Goal: Information Seeking & Learning: Find specific fact

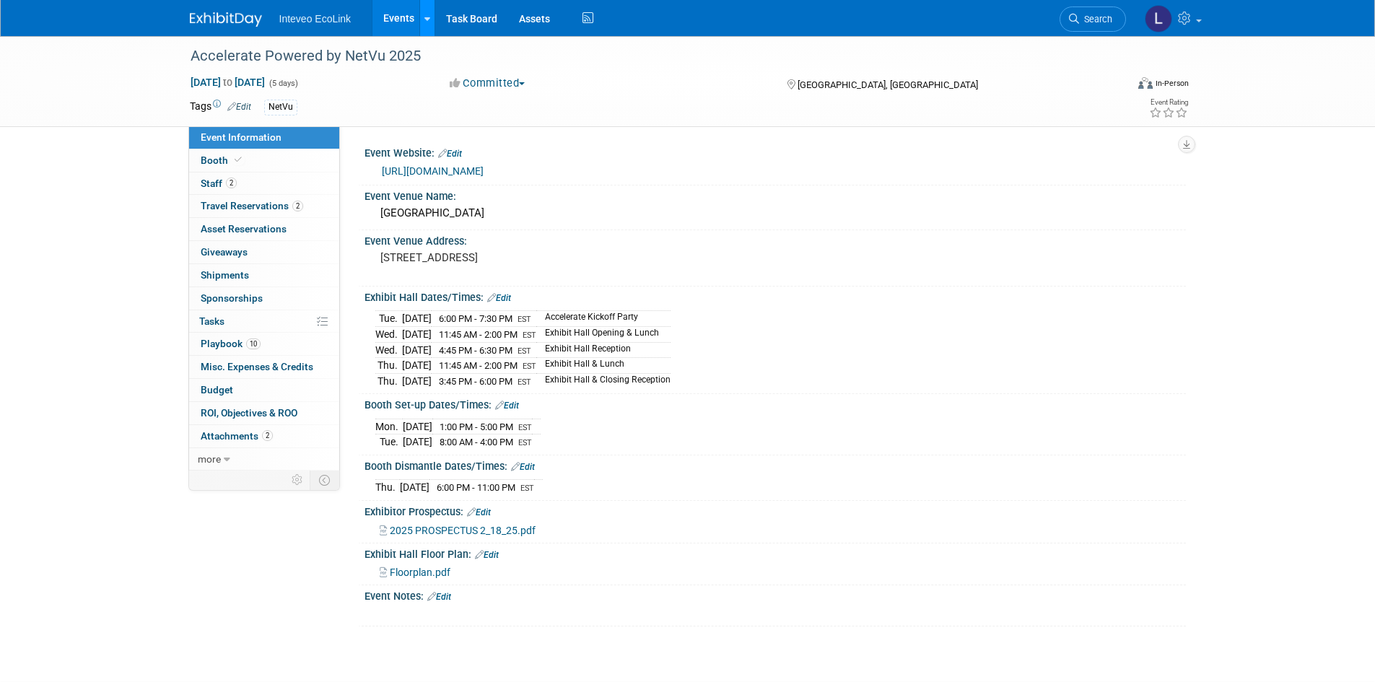
click at [432, 19] on link at bounding box center [426, 18] width 15 height 36
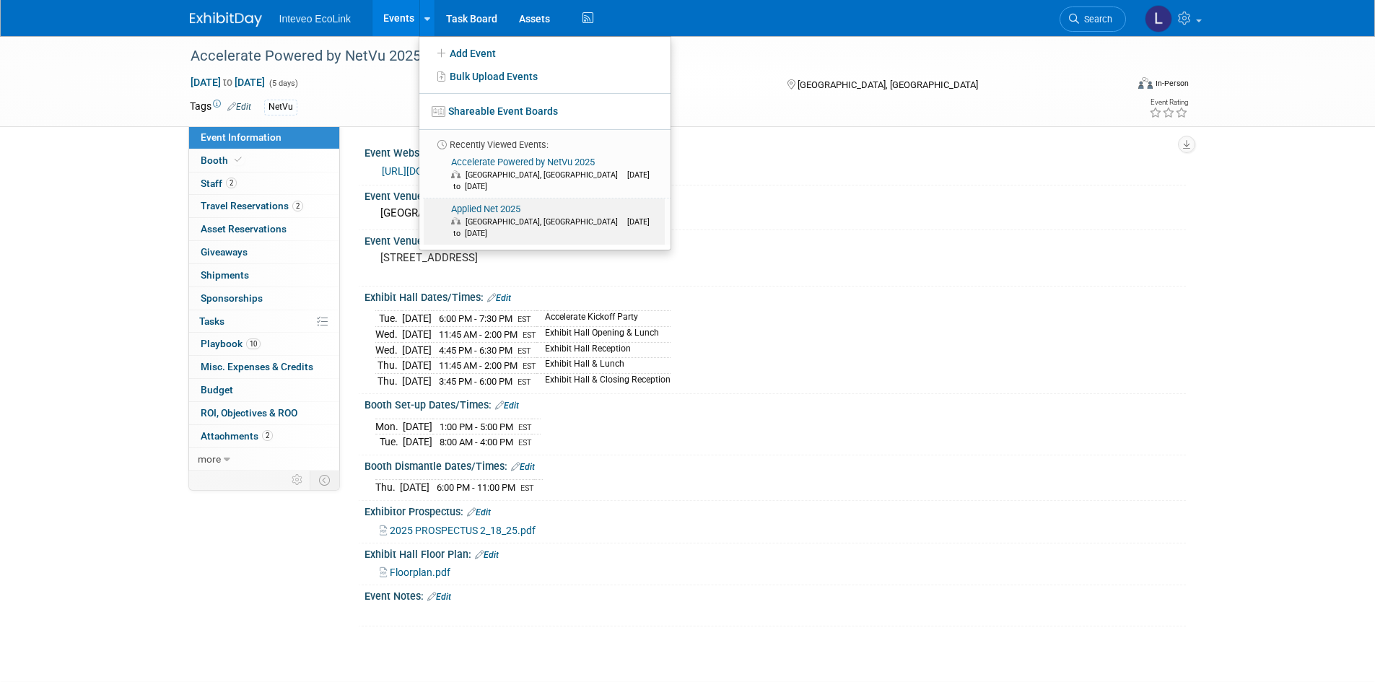
click at [528, 198] on link "Applied Net 2025 Las Vegas, NV Oct 6, 2025 to Oct 9, 2025" at bounding box center [544, 221] width 241 height 46
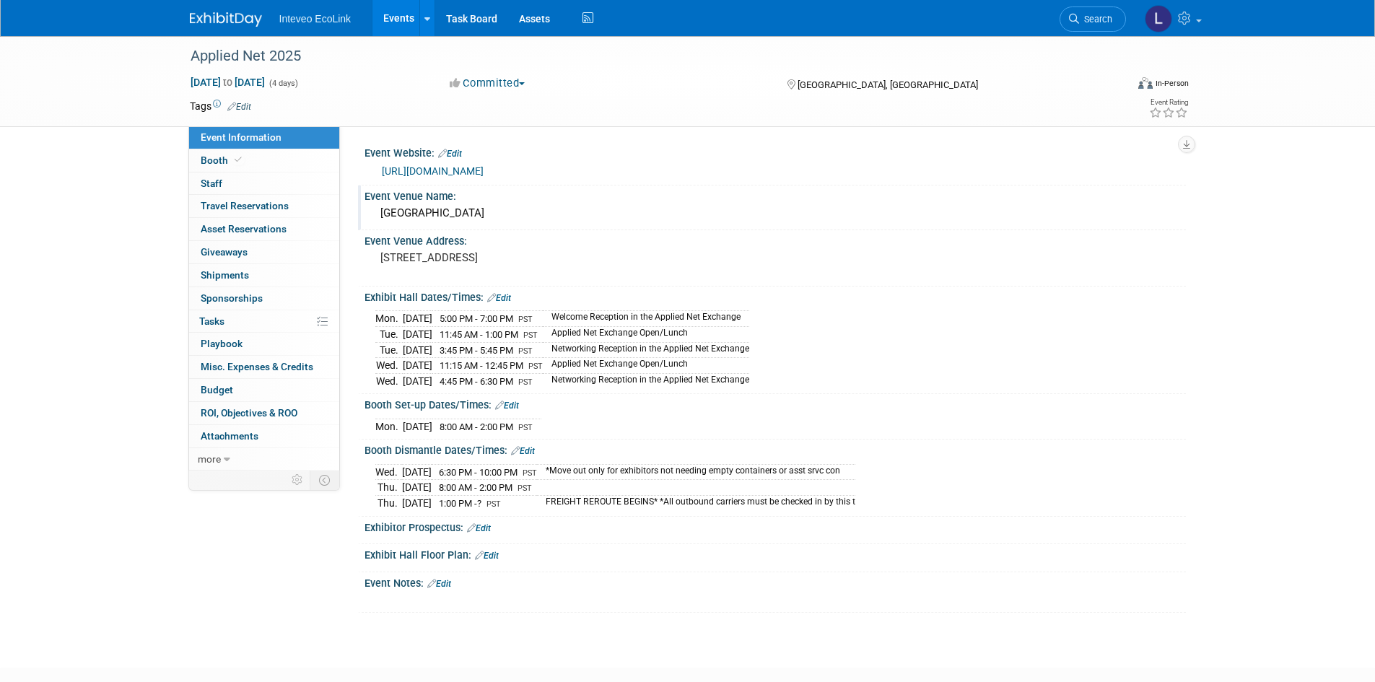
click at [415, 210] on div "[GEOGRAPHIC_DATA]" at bounding box center [775, 213] width 800 height 22
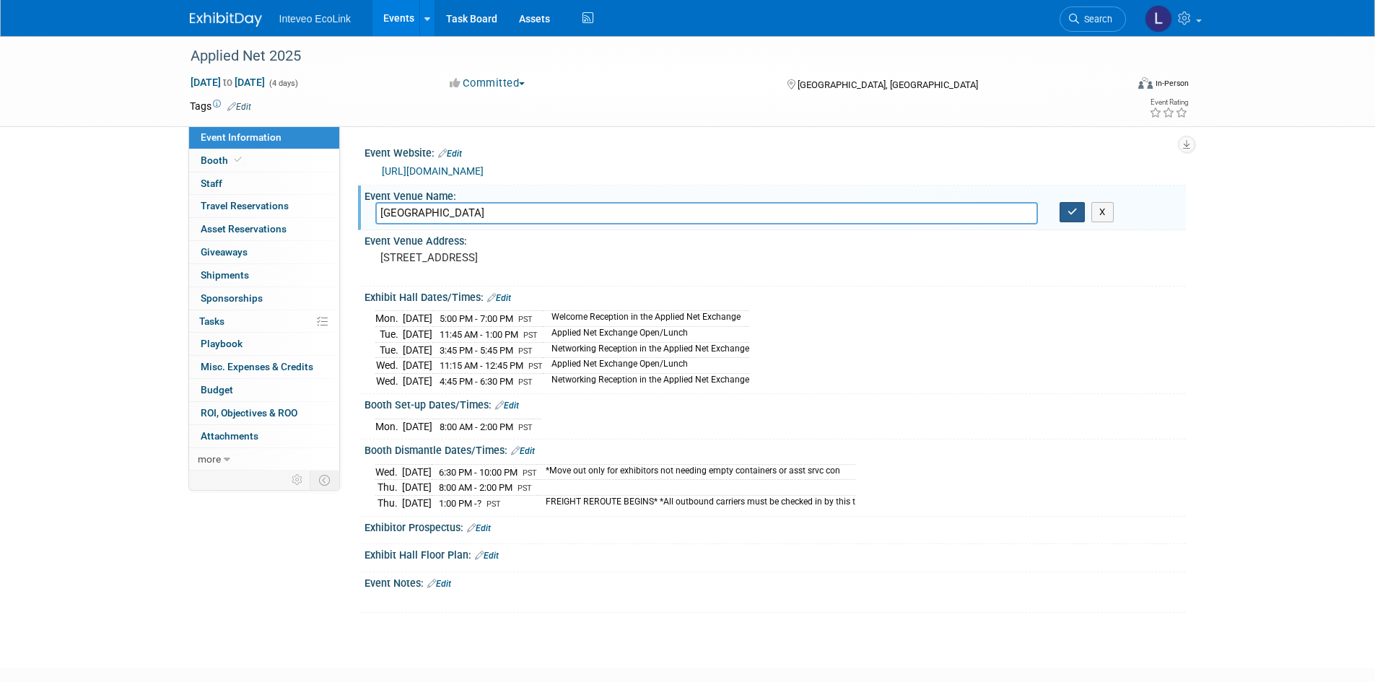
type input "[GEOGRAPHIC_DATA]"
click at [1063, 214] on button "button" at bounding box center [1072, 212] width 26 height 20
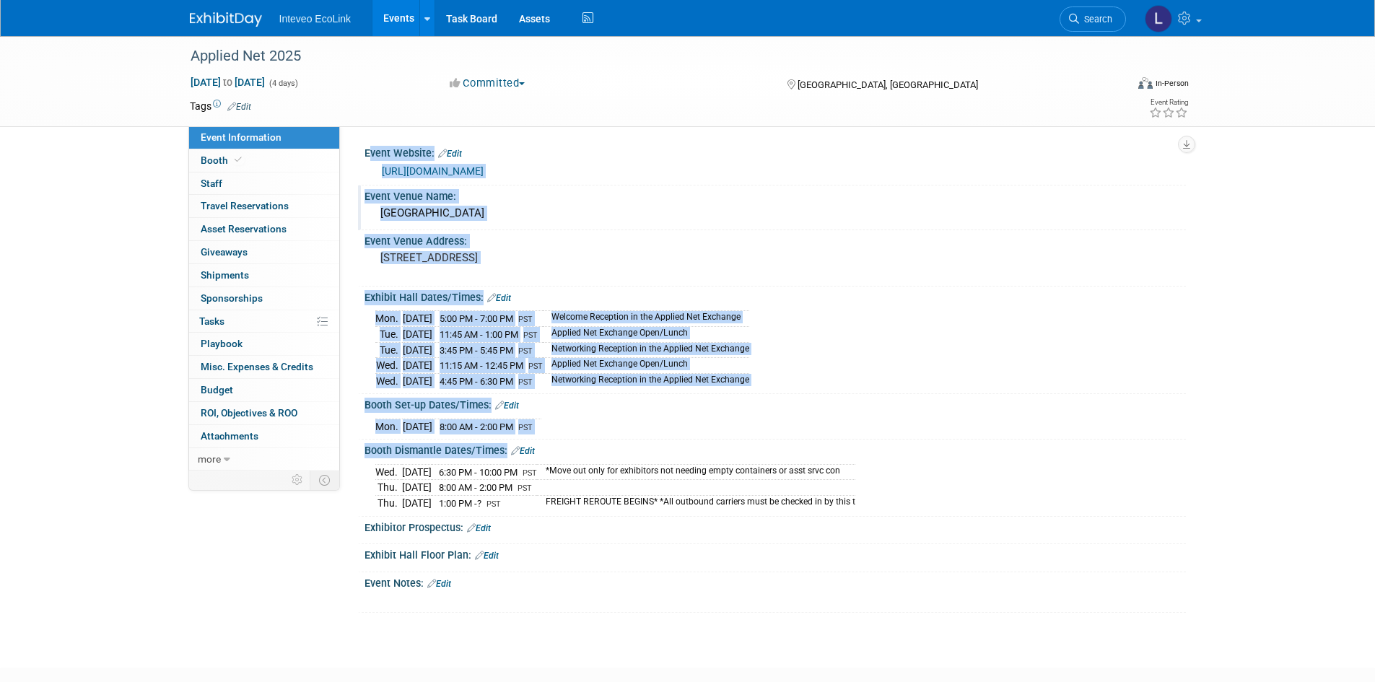
drag, startPoint x: 366, startPoint y: 152, endPoint x: 932, endPoint y: 491, distance: 660.0
click at [932, 491] on div "Event Website: Edit [URL][DOMAIN_NAME] Event Venue Name: [GEOGRAPHIC_DATA] Even…" at bounding box center [768, 377] width 813 height 470
copy div "Event Website: Edit [URL][DOMAIN_NAME] Event Venue Name: [GEOGRAPHIC_DATA] Even…"
click at [216, 157] on span "Booth" at bounding box center [223, 160] width 44 height 12
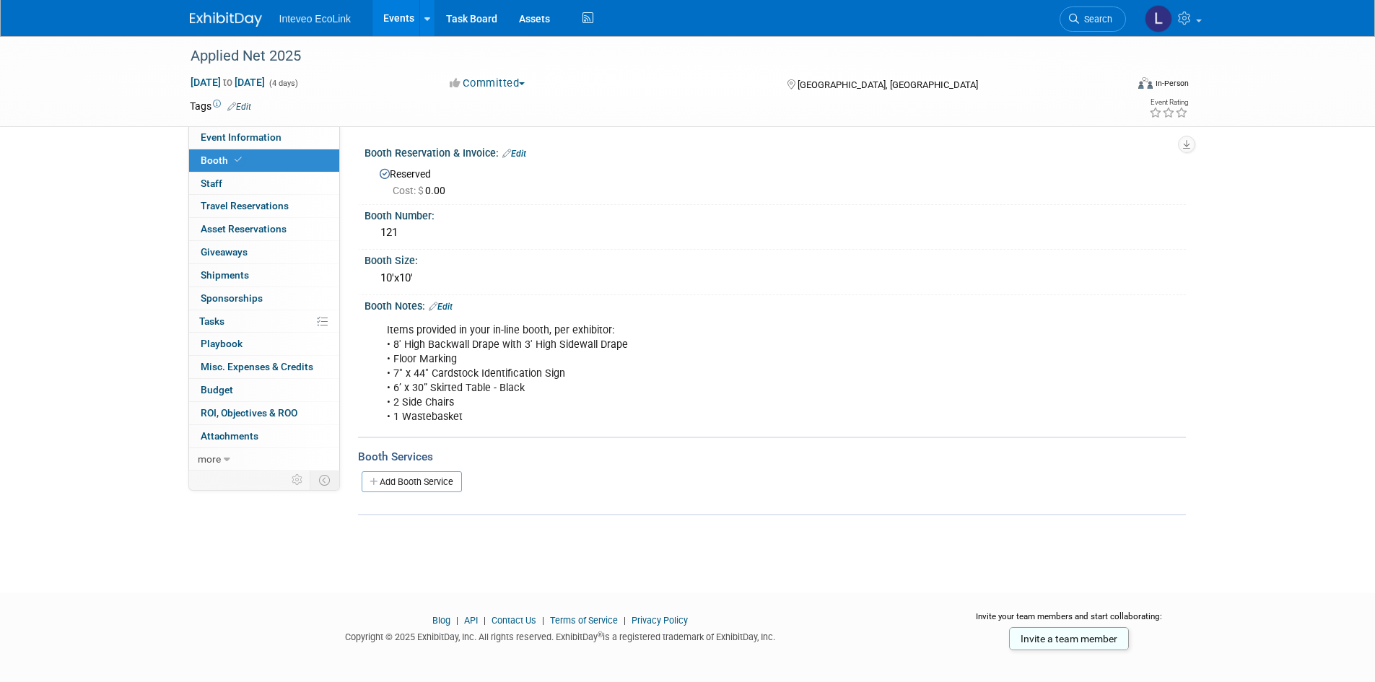
drag, startPoint x: 364, startPoint y: 216, endPoint x: 574, endPoint y: 419, distance: 291.4
click at [574, 419] on div "Booth Reservation & Invoice: Edit Reserved Cost: $ 0.00 Booth Number:" at bounding box center [768, 328] width 813 height 373
copy div "Booth Number: 121 Booth Size: 10'x10' Booth Notes: Edit Items provided in your …"
